Goal: Find specific page/section: Find specific page/section

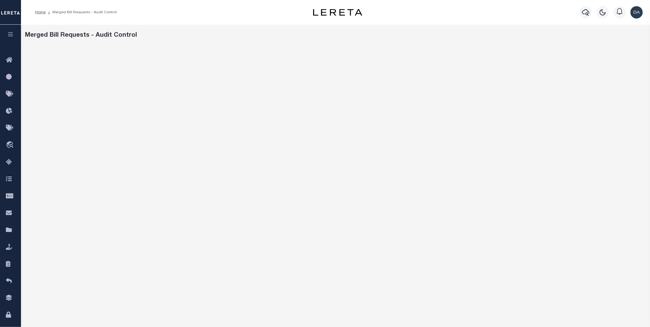
click at [7, 31] on button "button" at bounding box center [10, 35] width 21 height 21
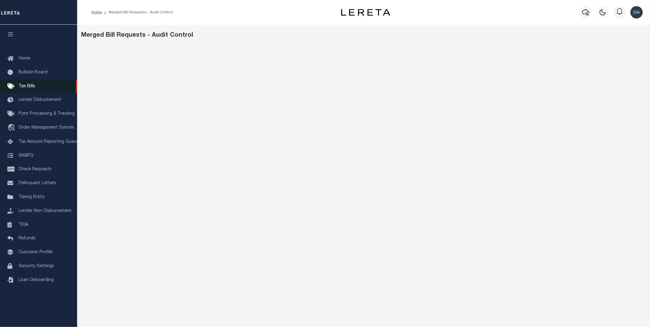
click at [28, 81] on link "Tax Bills" at bounding box center [38, 87] width 77 height 14
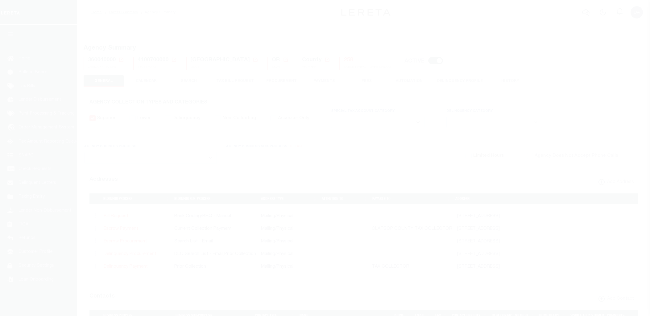
select select
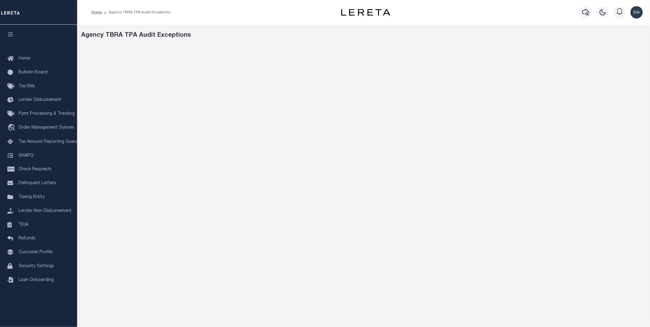
scroll to position [34, 0]
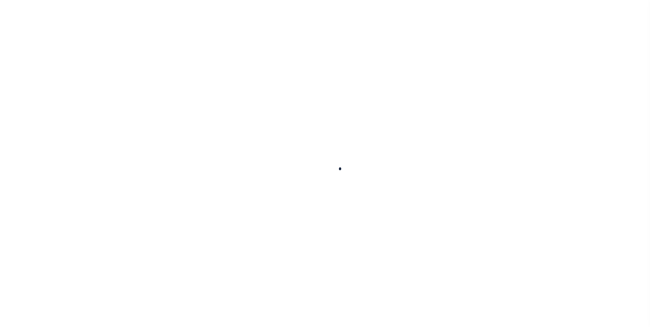
scroll to position [33, 0]
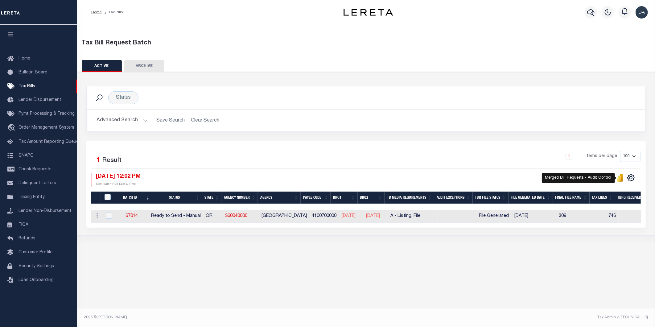
click at [621, 181] on icon "" at bounding box center [619, 178] width 3 height 6
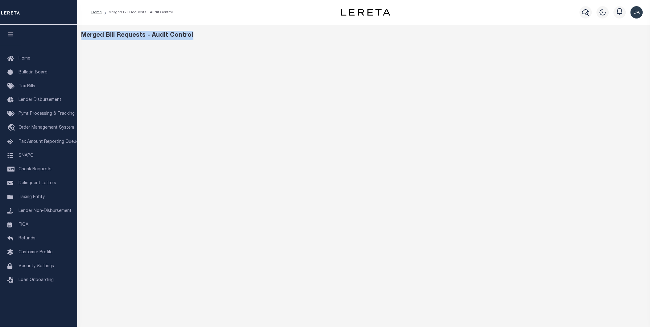
drag, startPoint x: 197, startPoint y: 36, endPoint x: 77, endPoint y: 36, distance: 119.3
click at [77, 36] on div "Merged Bill Requests - Audit Control" at bounding box center [363, 206] width 573 height 363
copy div "Merged Bill Requests - Audit Control"
click at [177, 13] on div "Home Merged Bill Requests - Audit Control" at bounding box center [202, 12] width 233 height 13
drag, startPoint x: 180, startPoint y: 16, endPoint x: 108, endPoint y: 9, distance: 72.8
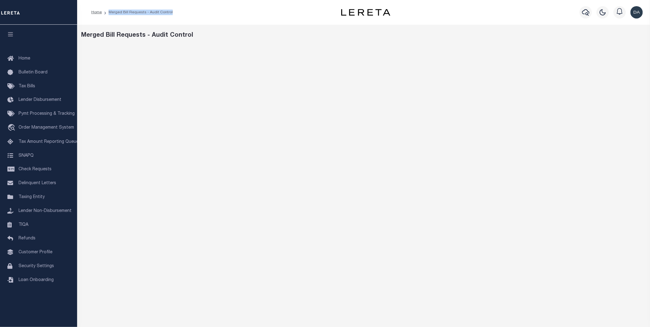
click at [108, 9] on div "Home Merged Bill Requests - Audit Control" at bounding box center [202, 12] width 233 height 13
copy li "Merged Bill Requests - Audit Control"
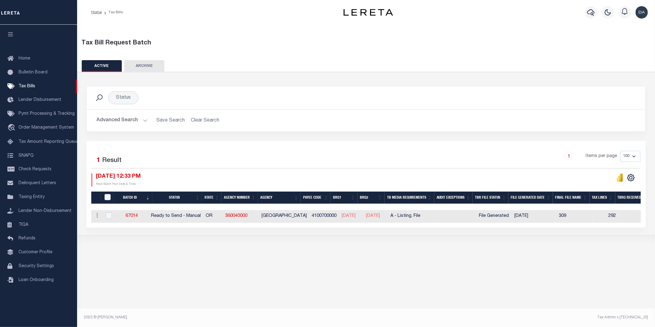
drag, startPoint x: 146, startPoint y: 271, endPoint x: 147, endPoint y: 258, distance: 12.5
click at [145, 267] on div "Tax Bill Request Batch ACTIVE ARCHIVE HISTORY In 1" at bounding box center [366, 172] width 578 height 294
click at [481, 273] on div "Tax Bill Request Batch ACTIVE ARCHIVE HISTORY In 1" at bounding box center [366, 172] width 578 height 294
click at [341, 262] on div "Tax Bill Request Batch ACTIVE ARCHIVE HISTORY In 1" at bounding box center [366, 172] width 578 height 294
